Goal: Transaction & Acquisition: Book appointment/travel/reservation

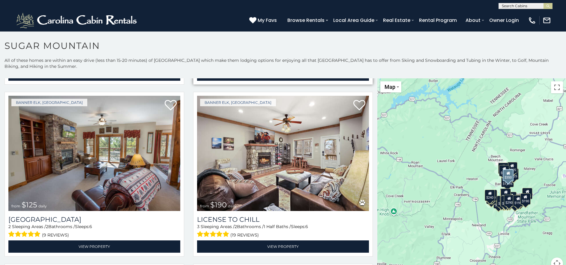
scroll to position [2069, 0]
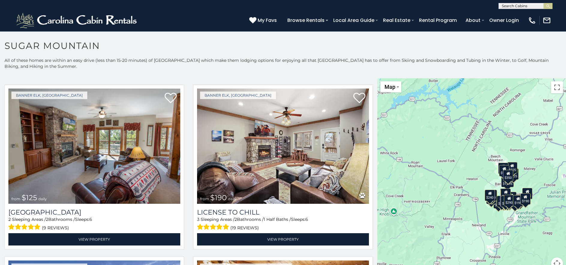
click at [444, 159] on div "$650 $375 $350 $350 $200 $375 $195 $265 $190 $175 $155 $290 $175 $345 $1,095 $1…" at bounding box center [471, 177] width 189 height 198
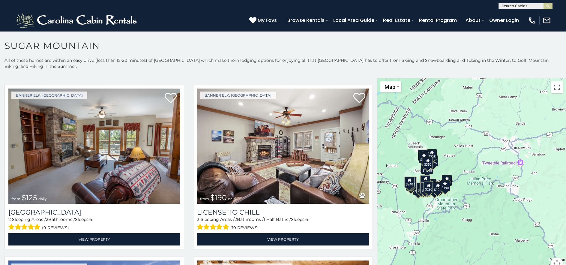
drag, startPoint x: 482, startPoint y: 202, endPoint x: 402, endPoint y: 189, distance: 81.0
click at [402, 189] on div "$650 $375 $350 $350 $200 $375 $195 $265 $190 $175 $155 $290 $175 $345 $1,095 $1…" at bounding box center [471, 177] width 189 height 198
click at [442, 229] on div "$650 $375 $350 $350 $200 $375 $195 $265 $190 $175 $155 $290 $175 $345 $1,095 $1…" at bounding box center [471, 177] width 189 height 198
click at [390, 85] on span "Map" at bounding box center [389, 87] width 11 height 6
click at [510, 133] on div "$650 $375 $350 $350 $200 $375 $195 $265 $190 $175 $155 $290 $175 $345 $1,095 $1…" at bounding box center [471, 177] width 189 height 198
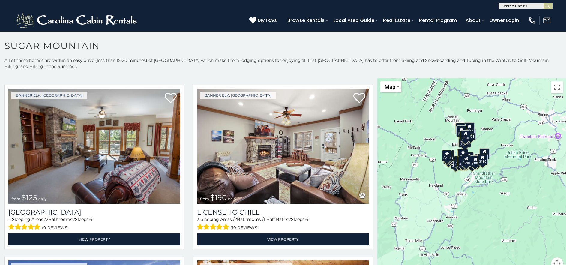
drag, startPoint x: 433, startPoint y: 185, endPoint x: 471, endPoint y: 158, distance: 46.2
click at [471, 158] on div "$195" at bounding box center [475, 160] width 10 height 11
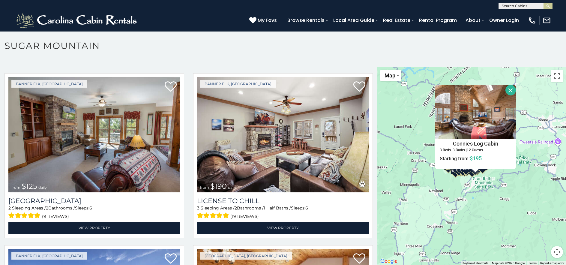
scroll to position [17, 0]
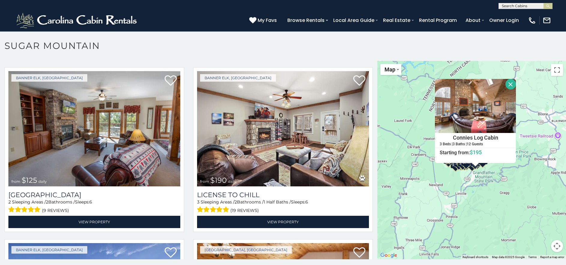
click at [555, 247] on button "Map camera controls" at bounding box center [557, 246] width 12 height 12
click at [539, 215] on button "Zoom in" at bounding box center [542, 216] width 12 height 12
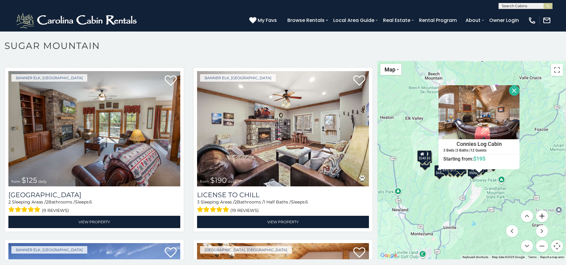
click at [539, 215] on button "Zoom in" at bounding box center [542, 216] width 12 height 12
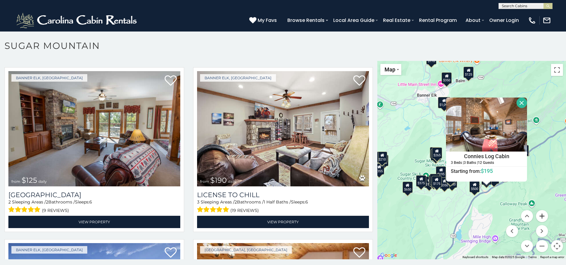
click at [539, 215] on button "Zoom in" at bounding box center [542, 216] width 12 height 12
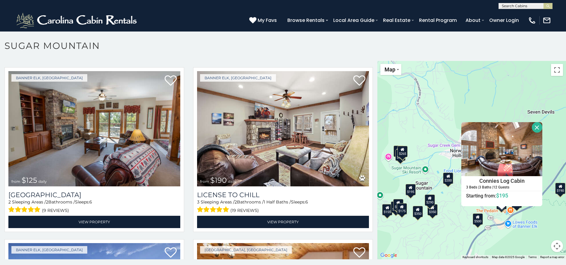
click at [534, 127] on button "Close" at bounding box center [537, 127] width 10 height 10
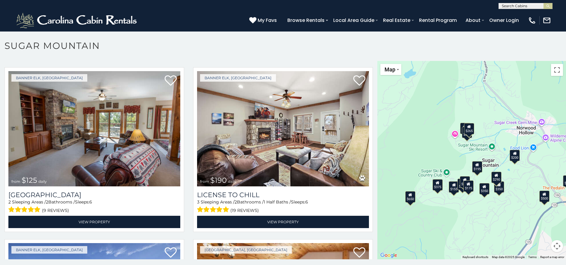
drag, startPoint x: 436, startPoint y: 220, endPoint x: 503, endPoint y: 197, distance: 70.3
click at [503, 197] on div "$650 $375 $350 $350 $200 $375 $195 $265 $190 $175 $155 $290 $175 $345 $1,095 $1…" at bounding box center [471, 160] width 189 height 198
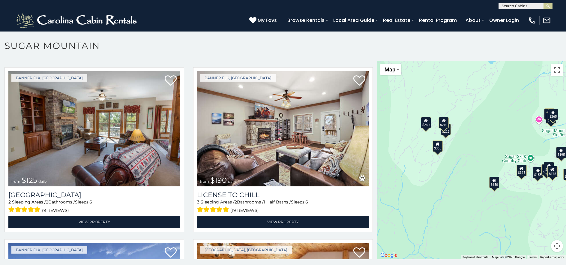
drag, startPoint x: 418, startPoint y: 221, endPoint x: 491, endPoint y: 205, distance: 75.1
click at [502, 207] on div "$650 $375 $350 $350 $200 $375 $195 $265 $190 $175 $155 $290 $175 $345 $1,095 $1…" at bounding box center [471, 160] width 189 height 198
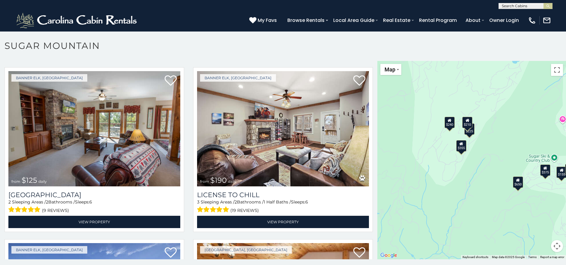
drag, startPoint x: 410, startPoint y: 192, endPoint x: 483, endPoint y: 193, distance: 72.6
click at [482, 193] on div "$650 $375 $350 $350 $200 $375 $195 $265 $190 $175 $155 $290 $175 $345 $1,095 $1…" at bounding box center [471, 160] width 189 height 198
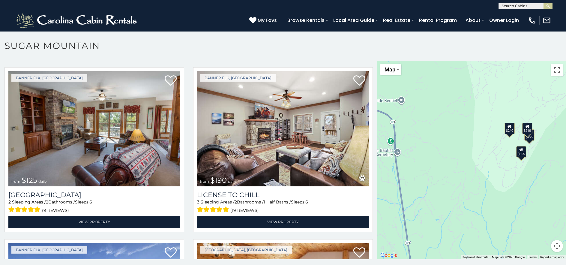
scroll to position [3, 0]
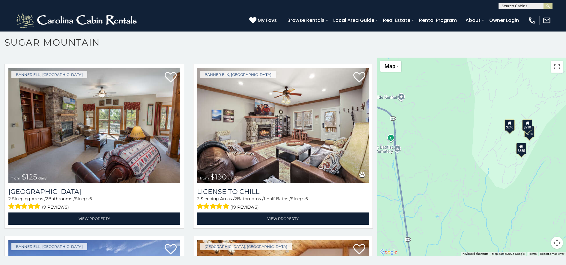
click at [551, 244] on button "Map camera controls" at bounding box center [557, 243] width 12 height 12
click at [538, 243] on button "Zoom out" at bounding box center [542, 243] width 12 height 12
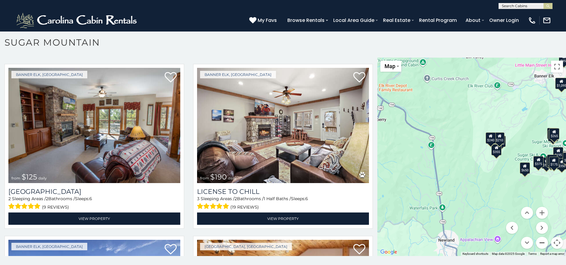
click at [538, 243] on button "Zoom out" at bounding box center [542, 243] width 12 height 12
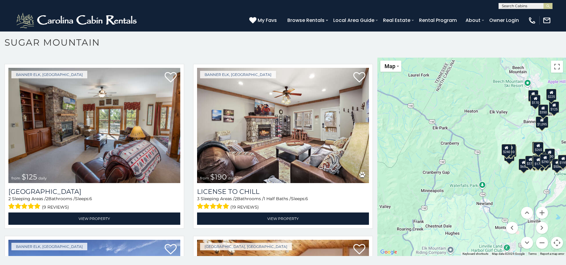
drag, startPoint x: 482, startPoint y: 184, endPoint x: 442, endPoint y: 177, distance: 41.5
click at [442, 177] on div "$650 $375 $350 $350 $200 $375 $195 $265 $190 $175 $155 $290 $175 $345 $1,095 $1…" at bounding box center [471, 157] width 189 height 198
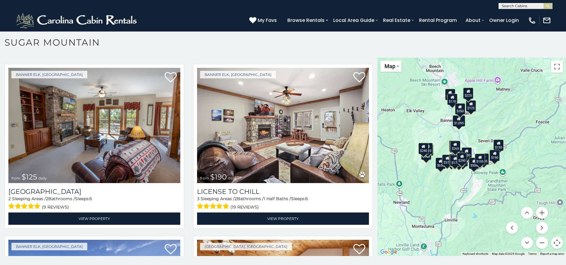
drag, startPoint x: 479, startPoint y: 213, endPoint x: 472, endPoint y: 231, distance: 19.5
click at [472, 231] on div "$650 $375 $350 $350 $200 $375 $195 $265 $190 $175 $155 $290 $175 $345 $1,095 $1…" at bounding box center [471, 157] width 189 height 198
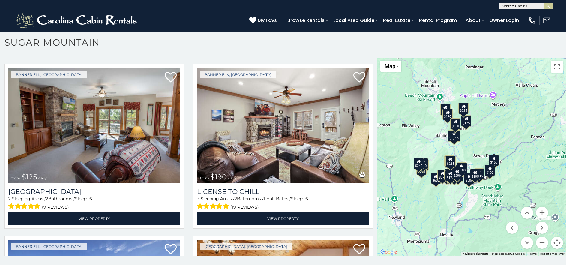
drag, startPoint x: 449, startPoint y: 203, endPoint x: 443, endPoint y: 216, distance: 14.2
click at [443, 216] on div "$650 $375 $350 $350 $200 $375 $195 $265 $190 $175 $155 $290 $175 $345 $1,095 $1…" at bounding box center [471, 157] width 189 height 198
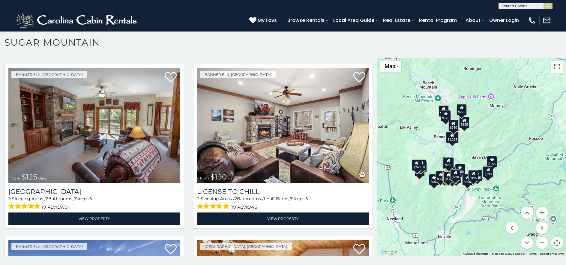
click at [536, 212] on button "Zoom in" at bounding box center [542, 213] width 12 height 12
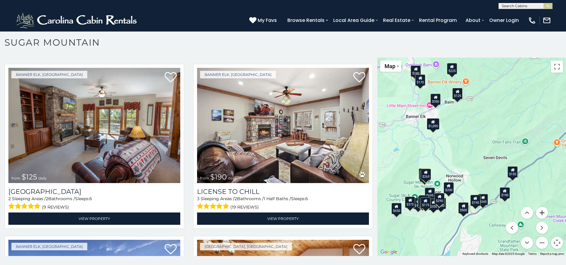
click at [536, 212] on button "Zoom in" at bounding box center [542, 213] width 12 height 12
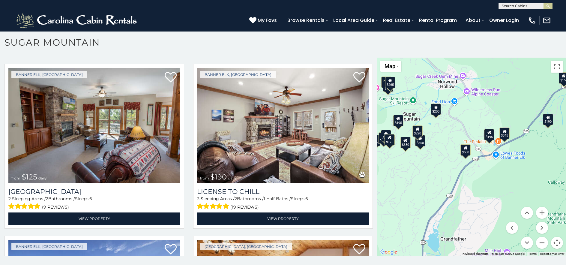
drag, startPoint x: 488, startPoint y: 206, endPoint x: 498, endPoint y: 99, distance: 107.8
click at [498, 99] on div "$650 $375 $350 $350 $200 $375 $195 $265 $190 $175 $155 $290 $175 $345 $1,095 $1…" at bounding box center [471, 157] width 189 height 198
click at [487, 134] on icon at bounding box center [489, 132] width 4 height 4
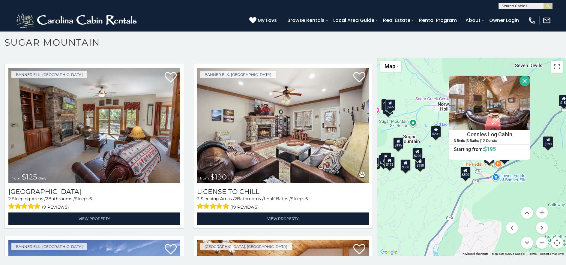
click at [546, 142] on icon at bounding box center [548, 140] width 4 height 4
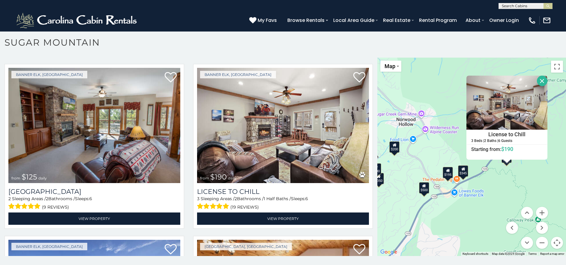
click at [394, 151] on div "$200" at bounding box center [394, 146] width 10 height 11
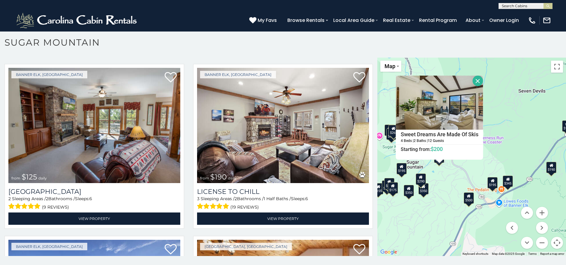
click at [475, 81] on button "Close" at bounding box center [477, 81] width 10 height 10
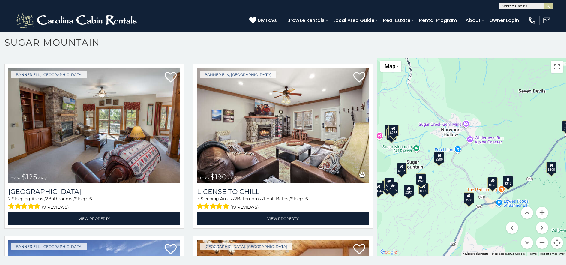
click at [396, 170] on div "$195" at bounding box center [401, 167] width 10 height 11
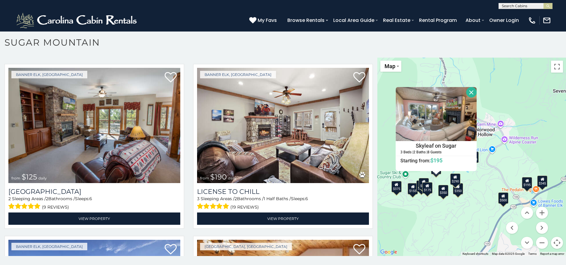
click at [527, 184] on div "$195" at bounding box center [527, 182] width 10 height 11
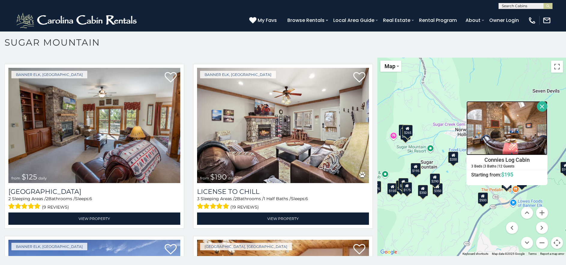
click at [513, 131] on img at bounding box center [506, 128] width 81 height 54
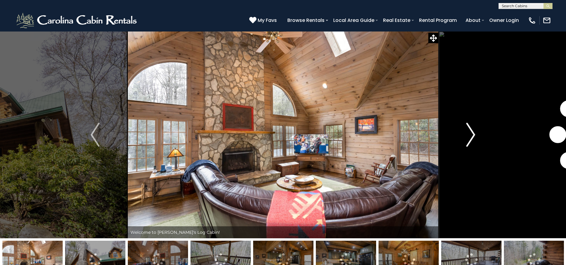
click at [469, 135] on img "Next" at bounding box center [470, 135] width 9 height 24
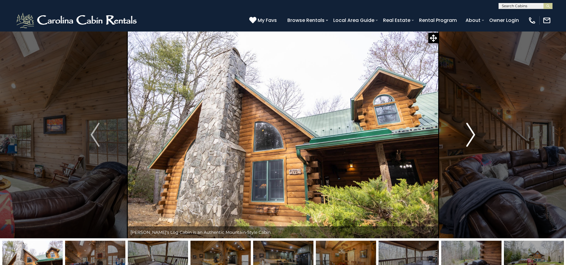
click at [469, 135] on img "Next" at bounding box center [470, 135] width 9 height 24
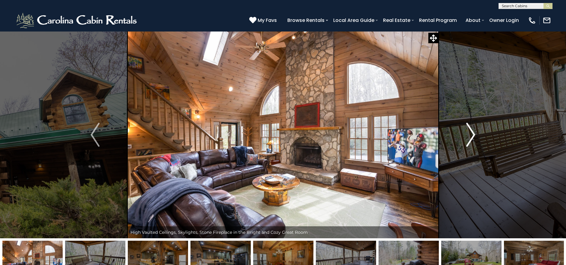
click at [469, 135] on img "Next" at bounding box center [470, 135] width 9 height 24
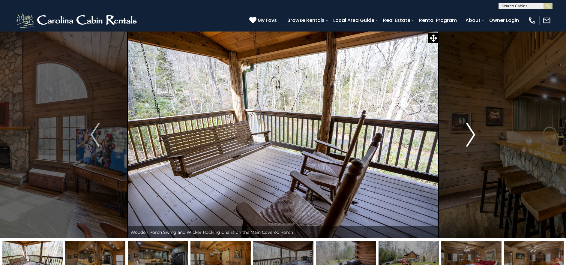
click at [469, 135] on img "Next" at bounding box center [470, 135] width 9 height 24
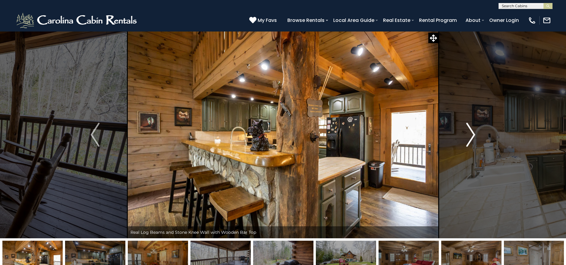
click at [469, 135] on img "Next" at bounding box center [470, 135] width 9 height 24
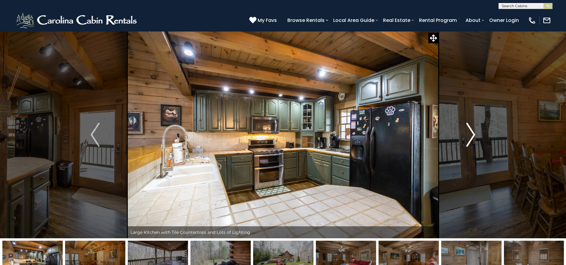
click at [469, 135] on img "Next" at bounding box center [470, 135] width 9 height 24
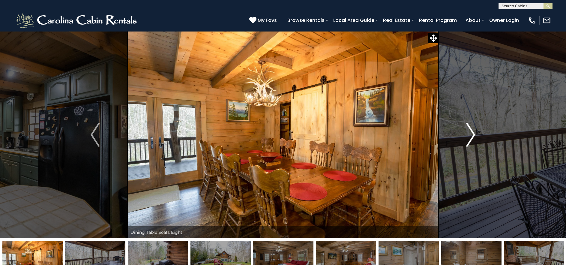
click at [469, 135] on img "Next" at bounding box center [470, 135] width 9 height 24
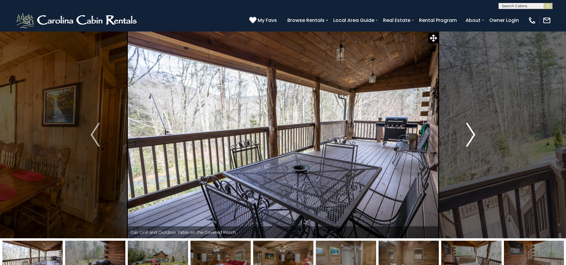
click at [469, 135] on img "Next" at bounding box center [470, 135] width 9 height 24
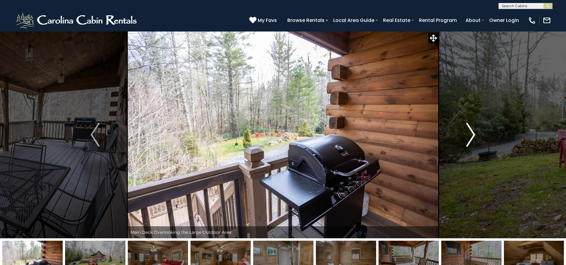
click at [469, 135] on img "Next" at bounding box center [470, 135] width 9 height 24
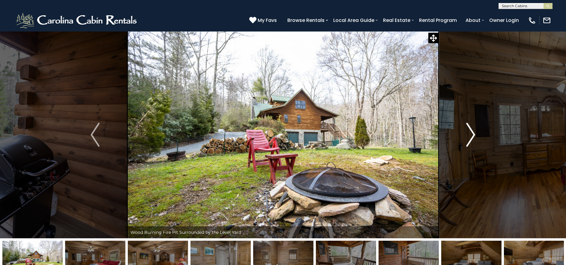
click at [469, 135] on img "Next" at bounding box center [470, 135] width 9 height 24
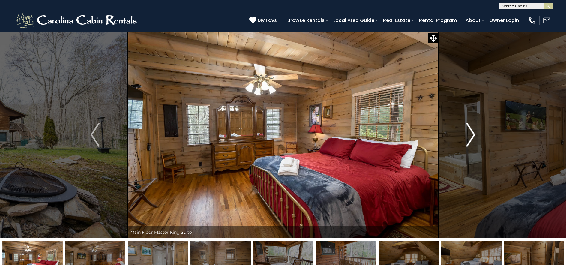
click at [469, 135] on img "Next" at bounding box center [470, 135] width 9 height 24
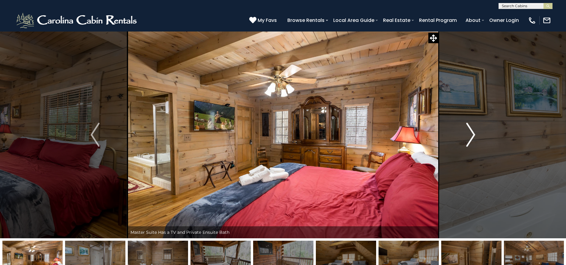
click at [469, 135] on img "Next" at bounding box center [470, 135] width 9 height 24
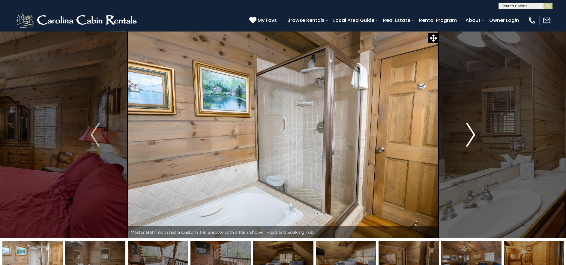
click at [469, 135] on img "Next" at bounding box center [470, 135] width 9 height 24
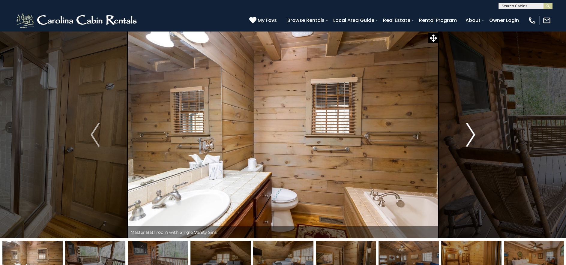
click at [469, 135] on img "Next" at bounding box center [470, 135] width 9 height 24
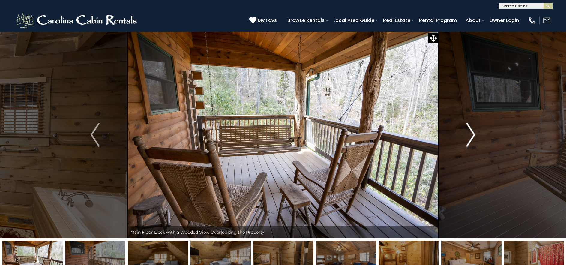
click at [469, 135] on img "Next" at bounding box center [470, 135] width 9 height 24
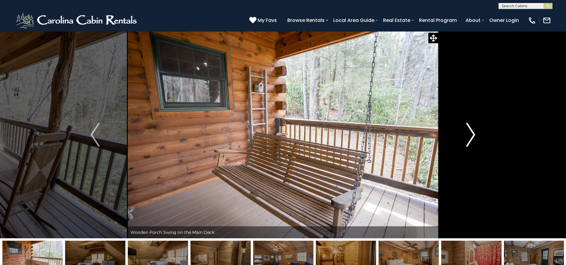
click at [469, 135] on img "Next" at bounding box center [470, 135] width 9 height 24
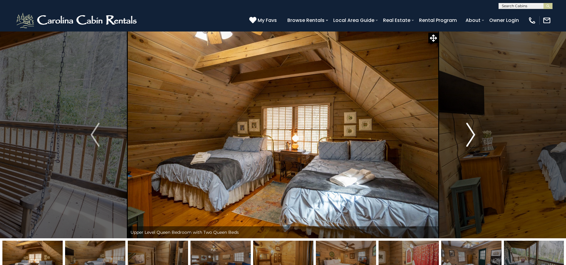
click at [469, 135] on img "Next" at bounding box center [470, 135] width 9 height 24
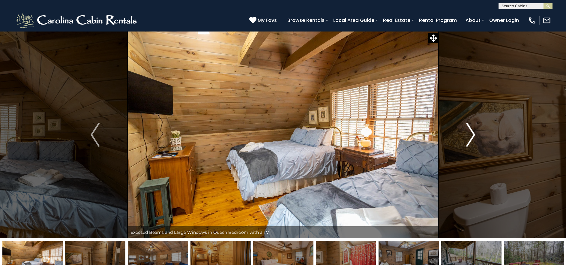
click at [469, 135] on img "Next" at bounding box center [470, 135] width 9 height 24
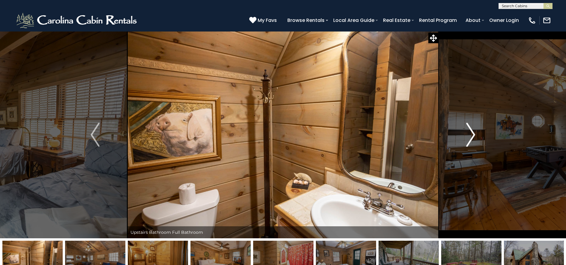
click at [469, 135] on img "Next" at bounding box center [470, 135] width 9 height 24
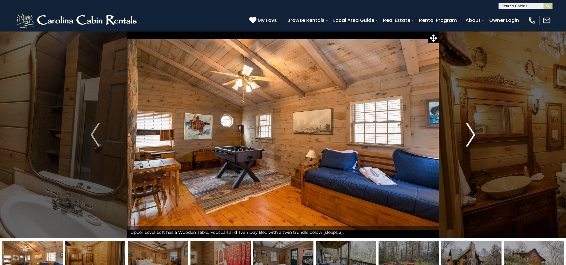
click at [469, 135] on img "Next" at bounding box center [470, 135] width 9 height 24
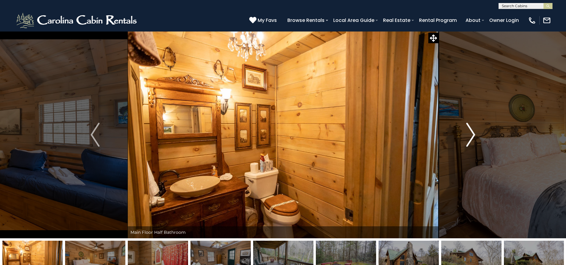
click at [469, 135] on img "Next" at bounding box center [470, 135] width 9 height 24
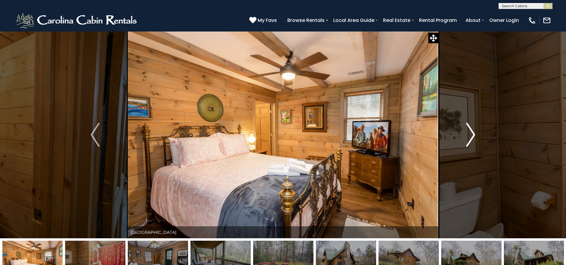
click at [469, 135] on img "Next" at bounding box center [470, 135] width 9 height 24
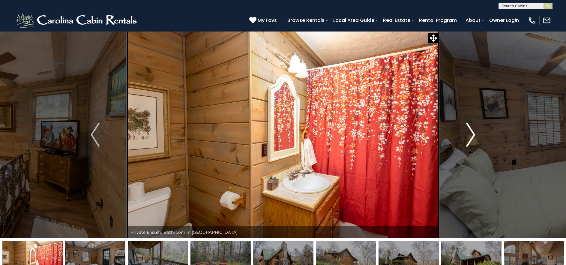
click at [469, 135] on img "Next" at bounding box center [470, 135] width 9 height 24
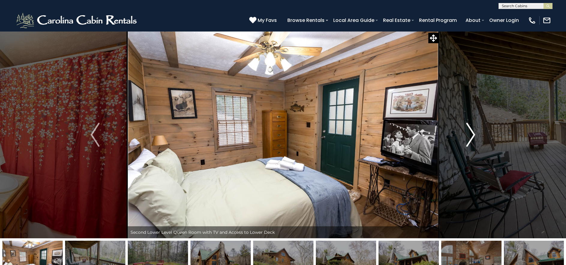
click at [469, 135] on img "Next" at bounding box center [470, 135] width 9 height 24
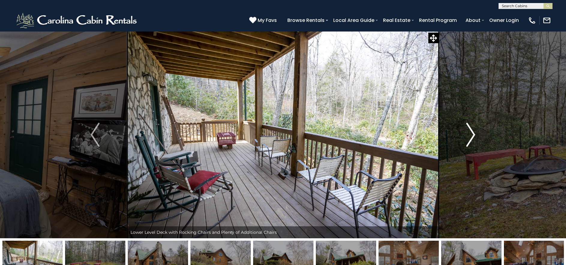
click at [469, 135] on img "Next" at bounding box center [470, 135] width 9 height 24
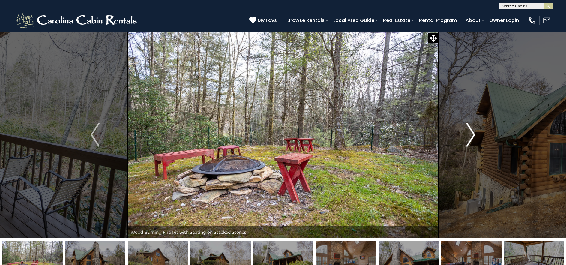
click at [469, 135] on img "Next" at bounding box center [470, 135] width 9 height 24
